Goal: Information Seeking & Learning: Learn about a topic

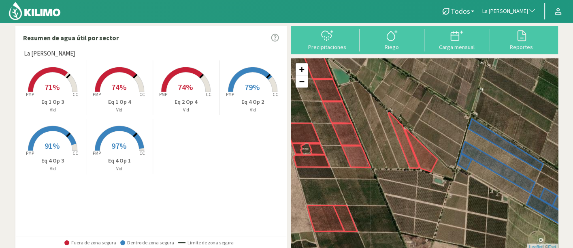
click at [482, 8] on span "La [PERSON_NAME]" at bounding box center [505, 11] width 46 height 8
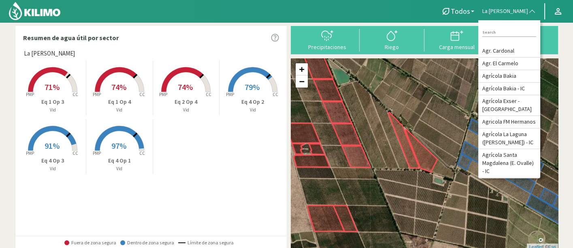
click at [429, 70] on div "+ − Leaflet | © Esri" at bounding box center [424, 153] width 267 height 191
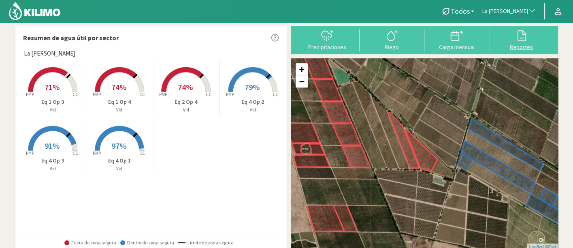
click at [533, 37] on div at bounding box center [521, 35] width 60 height 13
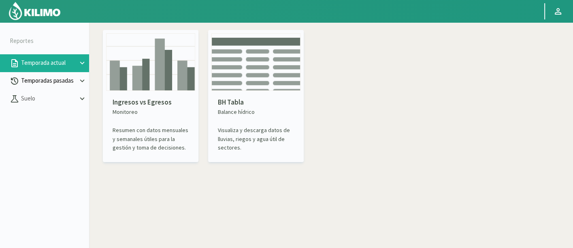
click at [19, 76] on p "Temporadas pasadas" at bounding box center [48, 80] width 58 height 9
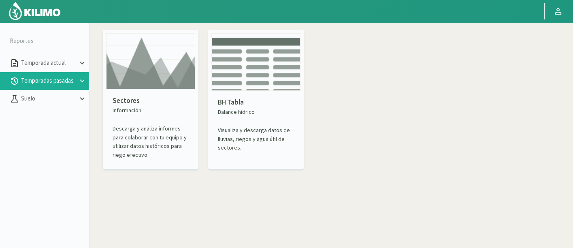
click at [136, 77] on img at bounding box center [150, 61] width 89 height 56
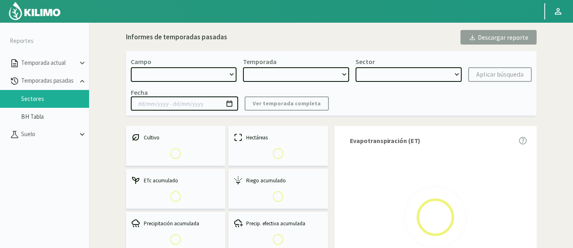
select select "0: Object"
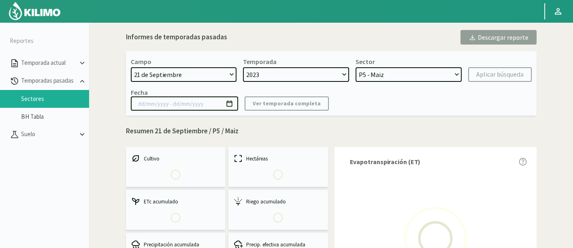
select select "0: 2023"
select select "0: Object"
type input "20/10/2023 - 13/06/2024"
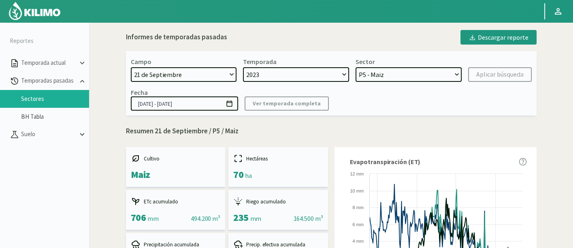
click at [225, 76] on select "21 de Septiembre 8 Fuegos Acograpes - Ag. Carlos Muñoz Herrera Acograpes - Ag. …" at bounding box center [184, 74] width 106 height 15
click at [173, 81] on select "21 de Septiembre 8 Fuegos Acograpes - Ag. Carlos Muñoz Herrera Acograpes - Ag. …" at bounding box center [184, 74] width 106 height 15
select select "2: Object"
click at [169, 77] on select "21 de Septiembre 8 Fuegos Acograpes - Ag. Carlos Muñoz Herrera Acograpes - Ag. …" at bounding box center [184, 74] width 106 height 15
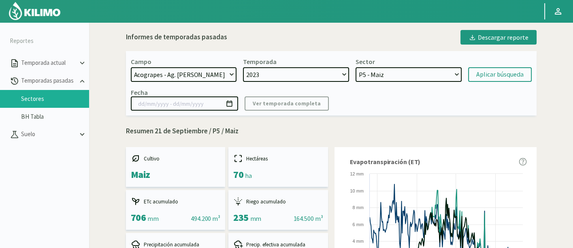
select select
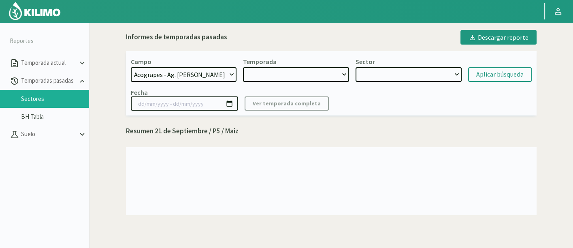
select select "2: 2021"
select select "7: Object"
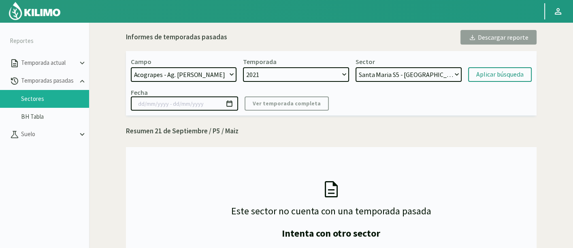
select select "49: Object"
click at [131, 67] on select "21 de Septiembre 8 Fuegos Acograpes - Ag. Carlos Muñoz Herrera Acograpes - Ag. …" at bounding box center [184, 74] width 106 height 15
click at [294, 70] on select "2021" at bounding box center [296, 74] width 106 height 15
select select "3: 2024"
click at [243, 67] on select "2024 2023" at bounding box center [296, 74] width 106 height 15
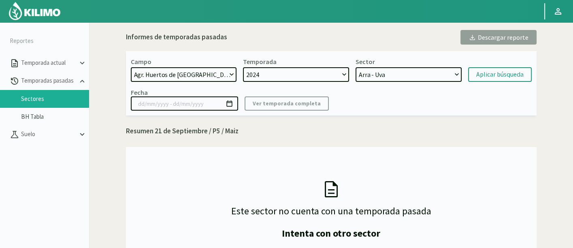
click at [407, 81] on select "Arra - Uva L1.2 Arra Media - Uva L1.3 Arra Nueva - Uva T2-1 LAPINS - [PERSON_NA…" at bounding box center [408, 74] width 106 height 15
click at [407, 73] on select "Arra - Uva L1.2 Arra Media - Uva L1.3 Arra Nueva - Uva T2-1 LAPINS - [PERSON_NA…" at bounding box center [408, 74] width 106 height 15
select select "30: Object"
click at [355, 67] on select "Arra - Uva L1.2 Arra Media - Uva L1.3 Arra Nueva - Uva T2-1 LAPINS - [PERSON_NA…" at bounding box center [408, 74] width 106 height 15
click at [493, 76] on div "Aplicar búsqueda" at bounding box center [499, 75] width 47 height 10
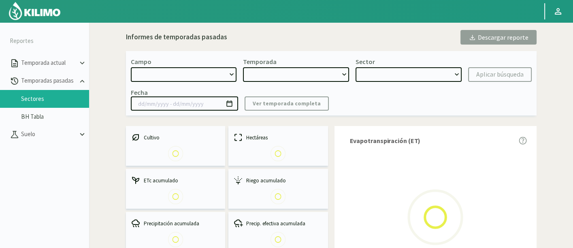
select select "49: Object"
type input "[DATE] - [DATE]"
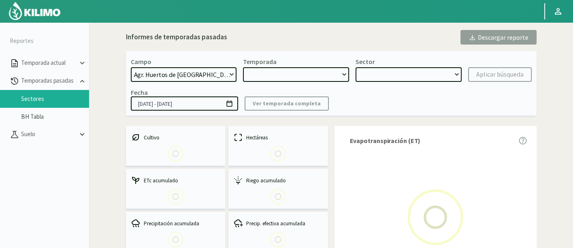
select select "0: 2024"
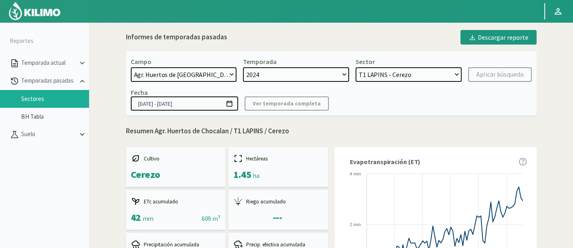
click at [420, 70] on select "Arra - Uva L1.2 Arra Media - Uva L1.3 Arra Nueva - Uva T2-1 LAPINS - [PERSON_NA…" at bounding box center [408, 74] width 106 height 15
select select "5: Object"
click at [355, 67] on select "Arra - Uva L1.2 Arra Media - Uva L1.3 Arra Nueva - Uva T2-1 LAPINS - [PERSON_NA…" at bounding box center [408, 74] width 106 height 15
click at [499, 64] on form "Campo 21 de Septiembre 8 Fuegos Acograpes - Ag. Carlos Muñoz Herrera Acograpes …" at bounding box center [331, 69] width 401 height 24
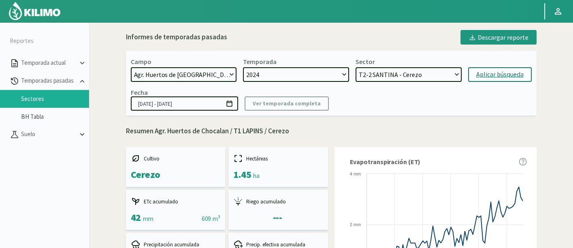
click at [501, 68] on button "Aplicar búsqueda" at bounding box center [500, 74] width 64 height 15
type input "[DATE] - [DATE]"
select select "19: Object"
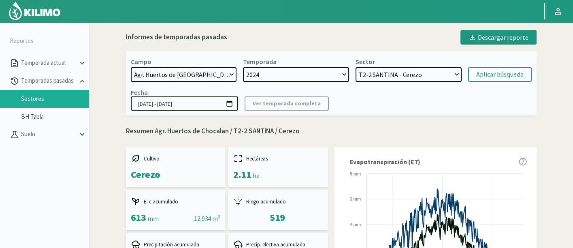
click at [416, 79] on select "Arra - Uva L1.2 Arra Media - Uva L1.3 Arra Nueva - Uva T2-1 LAPINS - [PERSON_NA…" at bounding box center [408, 74] width 106 height 15
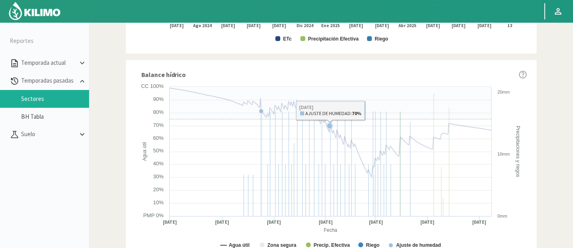
scroll to position [515, 0]
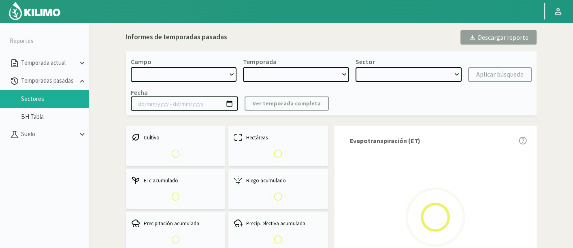
select select "49: Object"
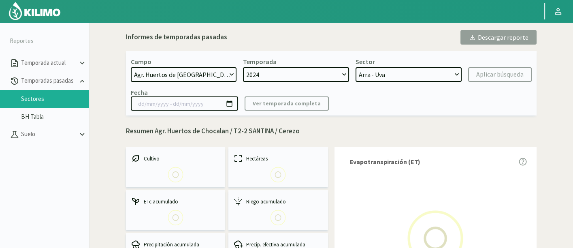
select select "0: 2024"
select select "5: Object"
type input "[DATE] - [DATE]"
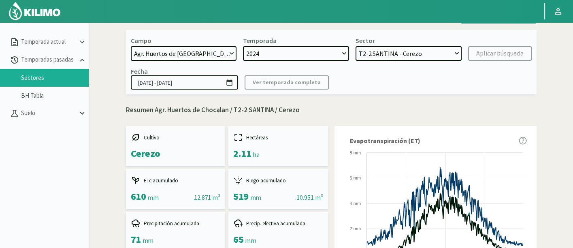
scroll to position [46, 0]
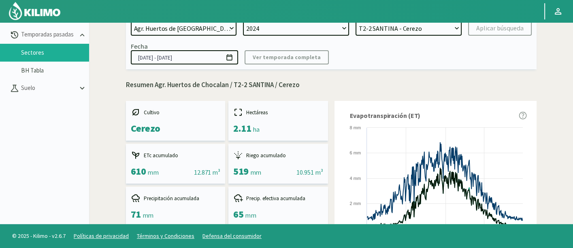
click at [403, 30] on select "Arra - Uva L1.2 Arra Media - Uva L1.3 Arra Nueva - Uva T2-1 LAPINS - [PERSON_NA…" at bounding box center [408, 28] width 106 height 15
select select "3: Object"
click at [355, 21] on select "Arra - Uva L1.2 Arra Media - Uva L1.3 Arra Nueva - Uva T2-1 LAPINS - [PERSON_NA…" at bounding box center [408, 28] width 106 height 15
click at [511, 25] on div "Aplicar búsqueda" at bounding box center [499, 28] width 47 height 10
type input "[DATE] - [DATE]"
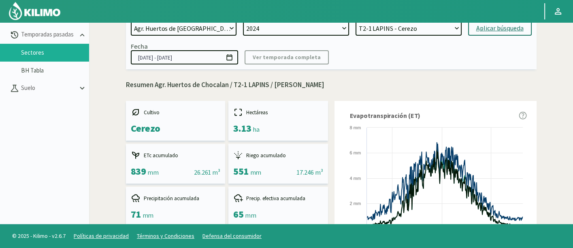
click at [507, 25] on div "Aplicar búsqueda" at bounding box center [499, 28] width 47 height 10
click at [373, 28] on select "Arra - Uva L1.2 Arra Media - Uva L1.3 Arra Nueva - Uva T2-1 LAPINS - [PERSON_NA…" at bounding box center [408, 28] width 106 height 15
select select "36: Object"
click at [355, 21] on select "Arra - Uva L1.2 Arra Media - Uva L1.3 Arra Nueva - Uva T2-1 LAPINS - [PERSON_NA…" at bounding box center [408, 28] width 106 height 15
click at [526, 25] on button "Aplicar búsqueda" at bounding box center [500, 28] width 64 height 15
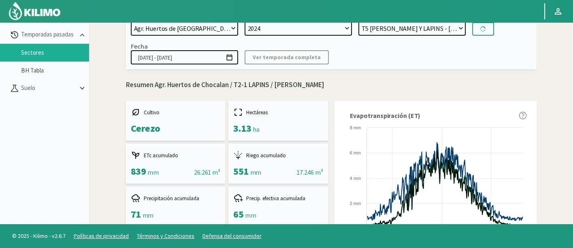
type input "[DATE] - [DATE]"
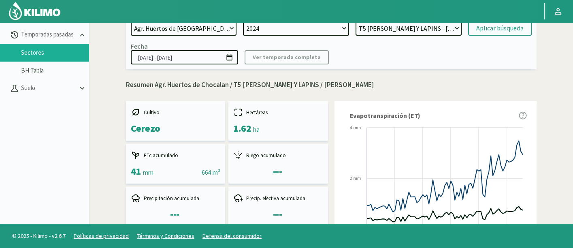
click at [390, 29] on select "Arra - Uva L1.2 Arra Media - Uva L1.3 Arra Nueva - Uva T2-1 LAPINS - [PERSON_NA…" at bounding box center [408, 28] width 106 height 15
click at [355, 21] on select "Arra - Uva L1.2 Arra Media - Uva L1.3 Arra Nueva - Uva T2-1 LAPINS - [PERSON_NA…" at bounding box center [408, 28] width 106 height 15
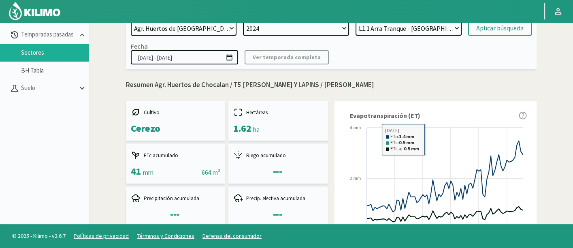
click at [487, 19] on div at bounding box center [267, 11] width 534 height 22
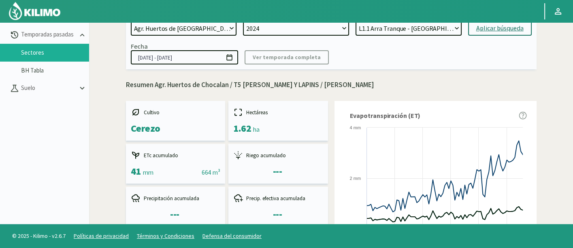
click at [490, 26] on div "Aplicar búsqueda" at bounding box center [499, 28] width 47 height 10
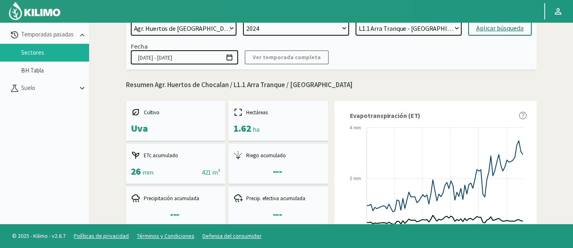
drag, startPoint x: 374, startPoint y: 84, endPoint x: 466, endPoint y: 45, distance: 99.5
click at [375, 83] on p "Resumen Agr. Huertos de Chocalan / L1.1 Arra Tranque / [GEOGRAPHIC_DATA]" at bounding box center [331, 85] width 410 height 11
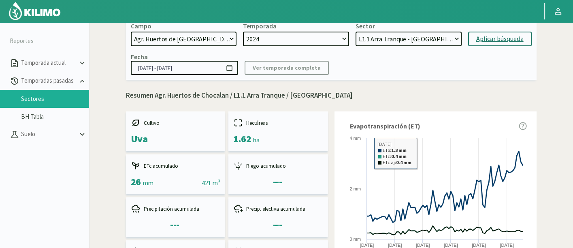
scroll to position [45, 0]
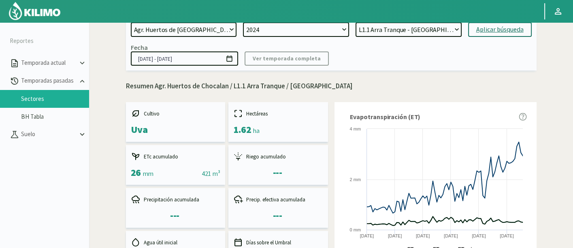
click at [412, 29] on select "Arra - Uva L1.2 Arra Media - Uva L1.3 Arra Nueva - Uva T2-1 LAPINS - [PERSON_NA…" at bounding box center [408, 29] width 106 height 15
click at [399, 26] on select "Arra - Uva L1.2 Arra Media - Uva L1.3 Arra Nueva - Uva T2-1 LAPINS - [PERSON_NA…" at bounding box center [408, 29] width 106 height 15
select select "57: Object"
click at [355, 22] on select "Arra - Uva L1.2 Arra Media - Uva L1.3 Arra Nueva - Uva T2-1 LAPINS - [PERSON_NA…" at bounding box center [408, 29] width 106 height 15
click at [492, 36] on button "Aplicar búsqueda" at bounding box center [500, 29] width 64 height 15
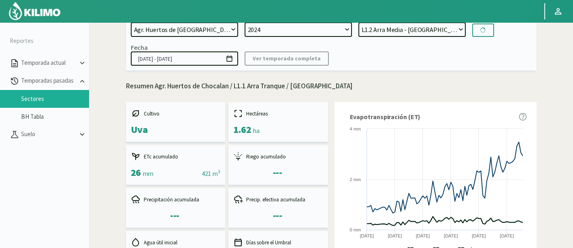
type input "[DATE] - [DATE]"
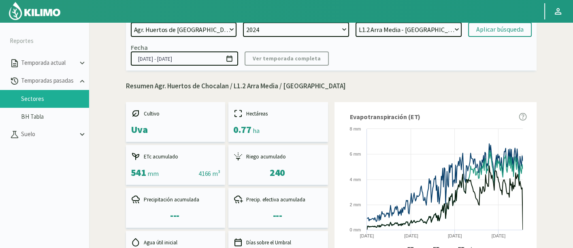
click at [423, 63] on div "Fecha [DATE] - [DATE] Ver temporada completa" at bounding box center [331, 54] width 401 height 22
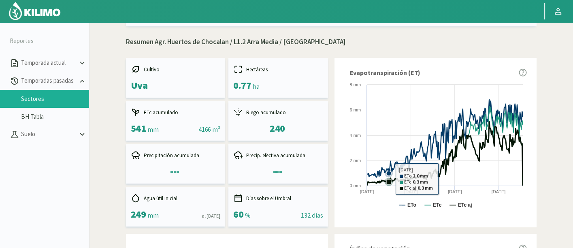
scroll to position [45, 0]
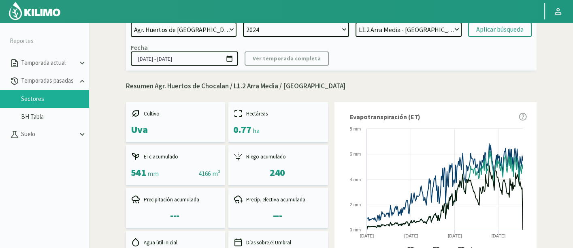
click at [440, 26] on select "Arra - Uva L1.2 Arra Media - Uva L1.3 Arra Nueva - Uva T2-1 LAPINS - [PERSON_NA…" at bounding box center [408, 29] width 106 height 15
click at [355, 22] on select "Arra - Uva L1.2 Arra Media - Uva L1.3 Arra Nueva - Uva T2-1 LAPINS - [PERSON_NA…" at bounding box center [408, 29] width 106 height 15
click at [479, 31] on div "Aplicar búsqueda" at bounding box center [499, 30] width 47 height 10
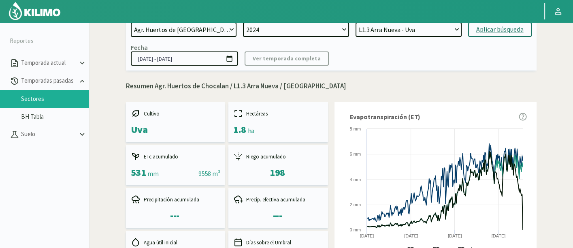
click at [437, 24] on select "Arra - Uva L1.2 Arra Media - Uva L1.3 Arra Nueva - Uva T2-1 LAPINS - [PERSON_NA…" at bounding box center [408, 29] width 106 height 15
select select "91: Object"
click at [355, 22] on select "Arra - Uva L1.2 Arra Media - Uva L1.3 Arra Nueva - Uva T2-1 LAPINS - [PERSON_NA…" at bounding box center [408, 29] width 106 height 15
click at [505, 27] on div "Aplicar búsqueda" at bounding box center [499, 30] width 47 height 10
type input "[DATE] - [DATE]"
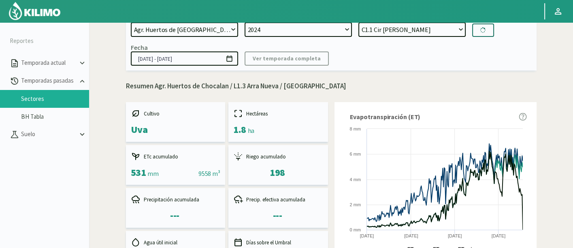
select select "105: Object"
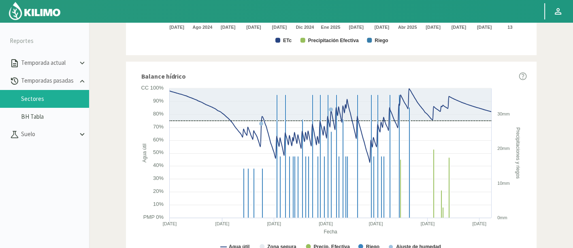
scroll to position [515, 0]
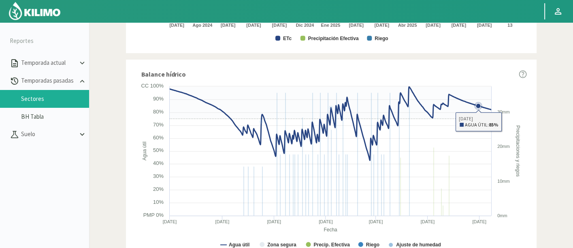
click at [477, 104] on icon at bounding box center [477, 105] width 5 height 5
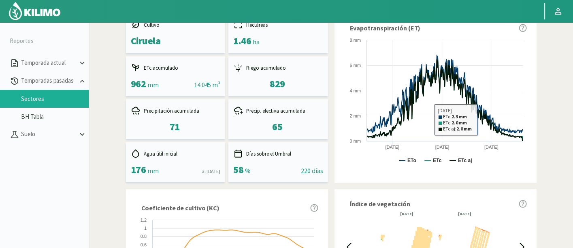
scroll to position [20, 0]
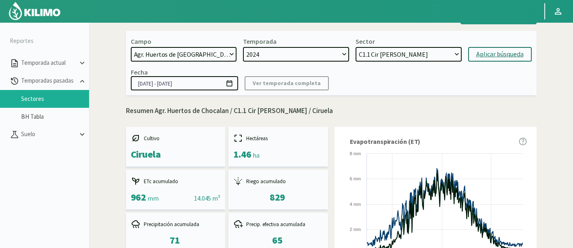
click at [426, 55] on select "Arra - Uva L1.2 Arra Media - Uva L1.3 Arra Nueva - Uva T2-1 LAPINS - [PERSON_NA…" at bounding box center [408, 54] width 106 height 15
click at [355, 47] on select "Arra - Uva L1.2 Arra Media - Uva L1.3 Arra Nueva - Uva T2-1 LAPINS - [PERSON_NA…" at bounding box center [408, 54] width 106 height 15
click at [478, 78] on div "Fecha [DATE] - [DATE] Ver temporada completa" at bounding box center [331, 79] width 401 height 22
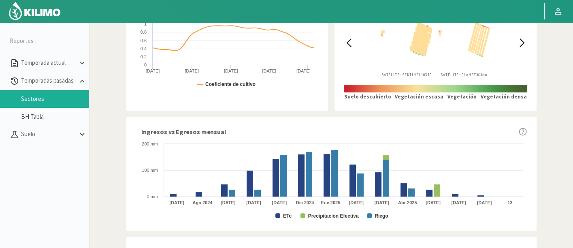
scroll to position [515, 0]
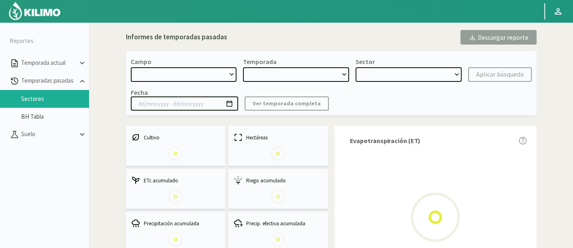
select select "49: Object"
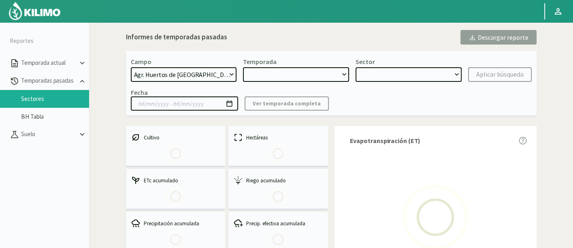
type input "[DATE] - [DATE]"
select select "0: 2024"
select select "5: Object"
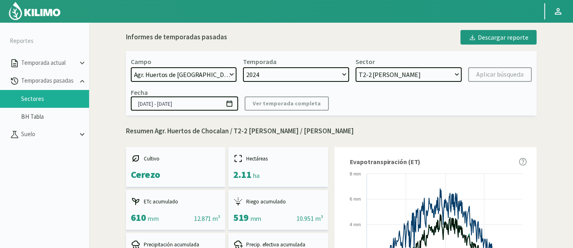
click at [446, 74] on select "Arra - Uva L1.2 Arra Media - Uva L1.3 Arra Nueva - Uva T2-1 LAPINS - [PERSON_NA…" at bounding box center [408, 74] width 106 height 15
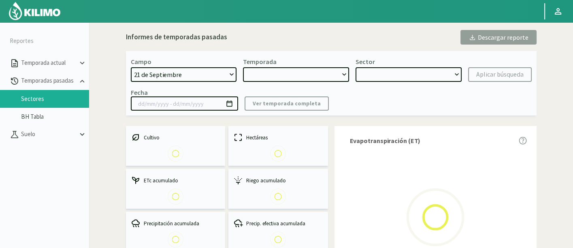
select select "49: Object"
type input "[DATE] - [DATE]"
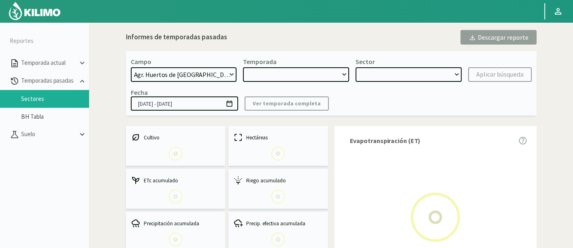
select select "0: 2024"
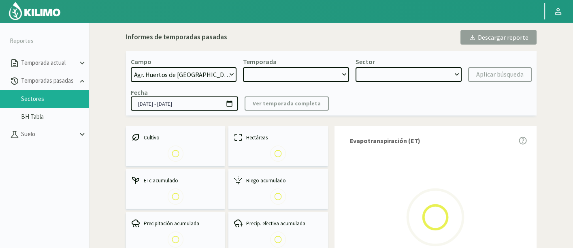
select select "13: Object"
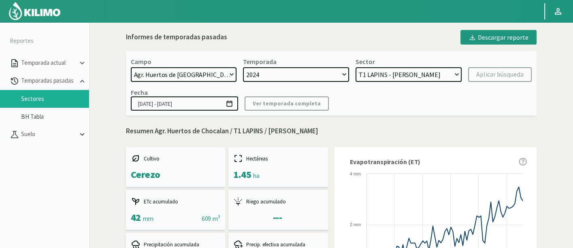
click at [434, 76] on select "Arra - Uva L1.2 Arra Media - Uva L1.3 Arra Nueva - Uva T2-1 LAPINS - [PERSON_NA…" at bounding box center [408, 74] width 106 height 15
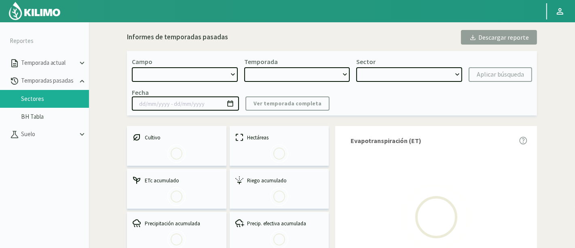
select select "49: Object"
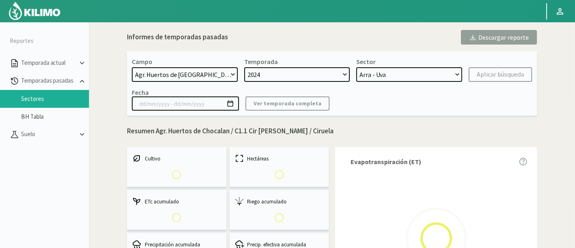
select select "0: 2024"
select select "7: Object"
type input "[DATE] - [DATE]"
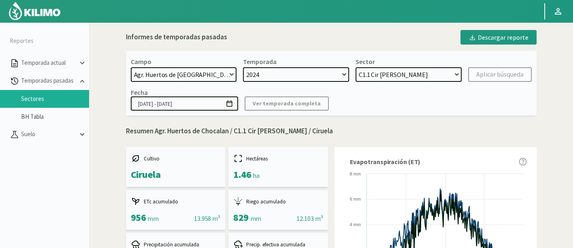
click at [390, 114] on div "Campo 21 de Septiembre 8 Fuegos Acograpes - Ag. [PERSON_NAME] - Ag. [GEOGRAPHIC…" at bounding box center [331, 83] width 410 height 64
click at [421, 74] on select "Arra - Uva L1.2 Arra Media - Uva L1.3 Arra Nueva - Uva T2-1 [PERSON_NAME] E1 Ci…" at bounding box center [408, 74] width 106 height 15
click at [355, 67] on select "Arra - Uva L1.2 Arra Media - Uva L1.3 Arra Nueva - Uva T2-1 [PERSON_NAME] E1 Ci…" at bounding box center [408, 74] width 106 height 15
click at [418, 74] on select "Arra - Uva L1.2 Arra Media - Uva L1.3 Arra Nueva - Uva T2-1 [PERSON_NAME] E1 Ci…" at bounding box center [408, 74] width 106 height 15
select select "6: Object"
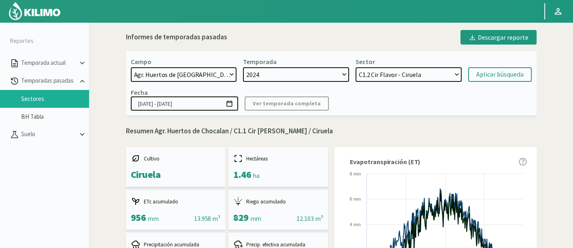
click at [355, 67] on select "Arra - Uva L1.2 Arra Media - Uva L1.3 Arra Nueva - Uva T2-1 [PERSON_NAME] E1 Ci…" at bounding box center [408, 74] width 106 height 15
click at [489, 73] on div "Aplicar búsqueda" at bounding box center [499, 75] width 47 height 10
type input "[DATE] - [DATE]"
select select "20: Object"
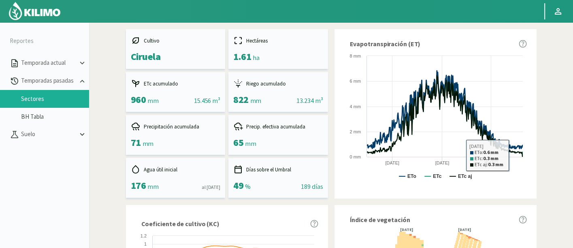
scroll to position [45, 0]
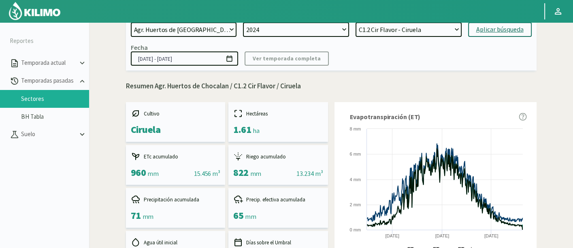
click at [401, 27] on select "Arra - Uva L1.2 Arra Media - Uva L1.3 Arra Nueva - Uva T2-1 [PERSON_NAME] E1 Ci…" at bounding box center [408, 29] width 106 height 15
